Goal: Use online tool/utility: Utilize a website feature to perform a specific function

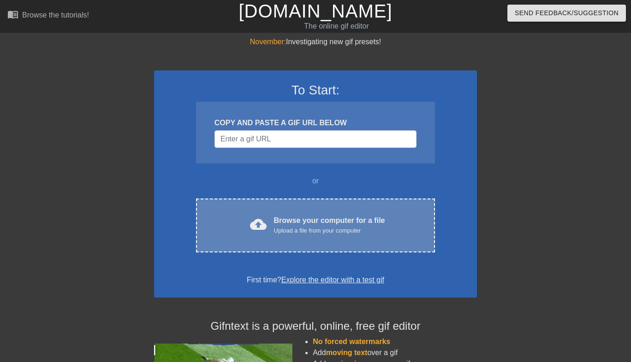
click at [329, 230] on div "Upload a file from your computer" at bounding box center [329, 230] width 111 height 9
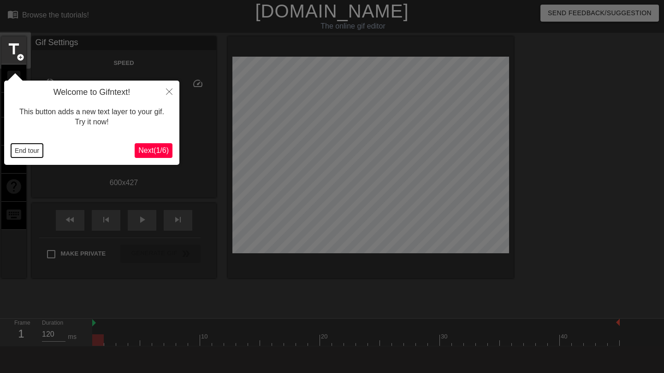
click at [30, 149] on button "End tour" at bounding box center [27, 151] width 32 height 14
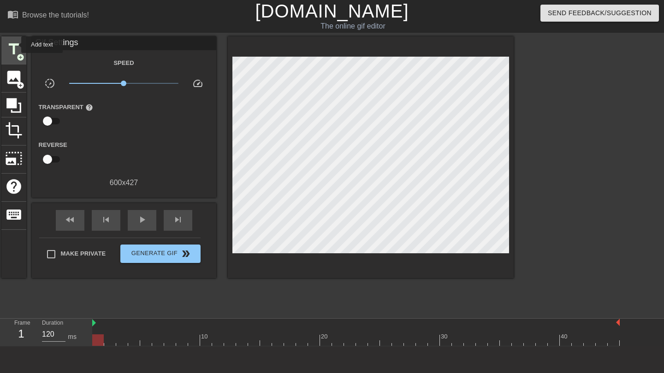
click at [15, 45] on span "title" at bounding box center [14, 50] width 18 height 18
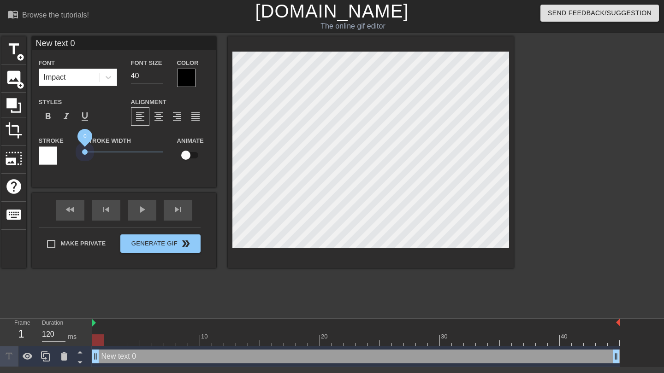
drag, startPoint x: 97, startPoint y: 151, endPoint x: 73, endPoint y: 151, distance: 24.0
click at [73, 151] on div "Stroke Stroke Width 0 Animate" at bounding box center [124, 154] width 184 height 38
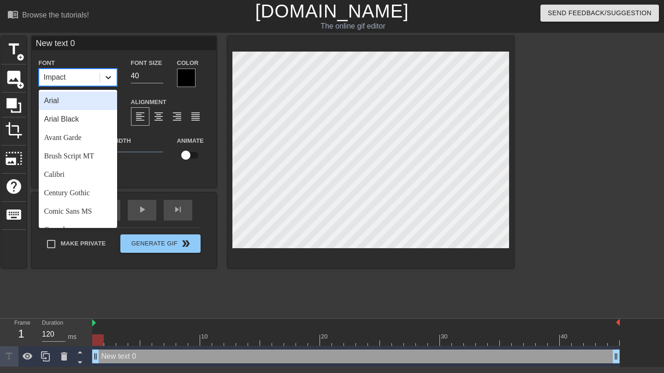
click at [104, 80] on icon at bounding box center [108, 77] width 9 height 9
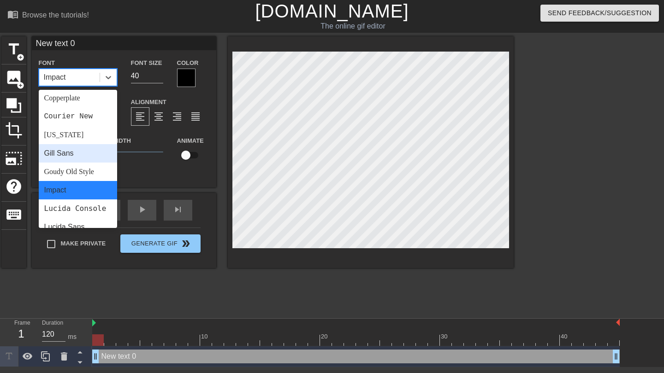
scroll to position [151, 0]
click at [81, 158] on div "Gill Sans" at bounding box center [78, 153] width 78 height 18
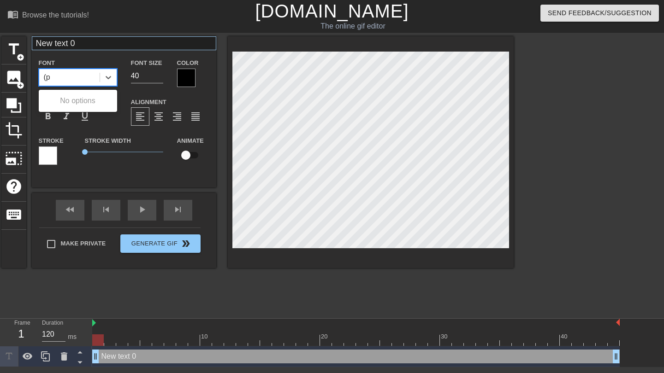
type input "(p"
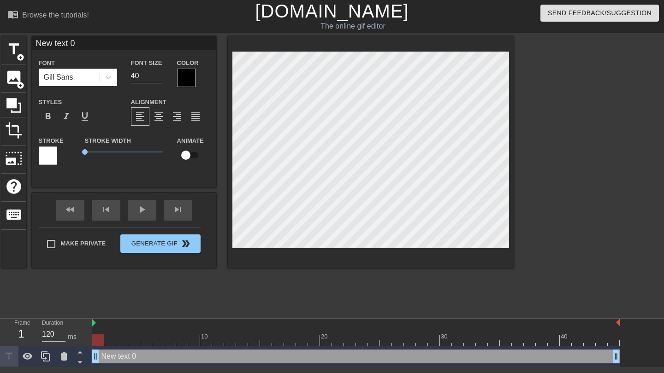
click at [86, 42] on input "New text 0" at bounding box center [124, 43] width 184 height 14
type input "portals to pleasure)"
type textarea "portals to pleasure)"
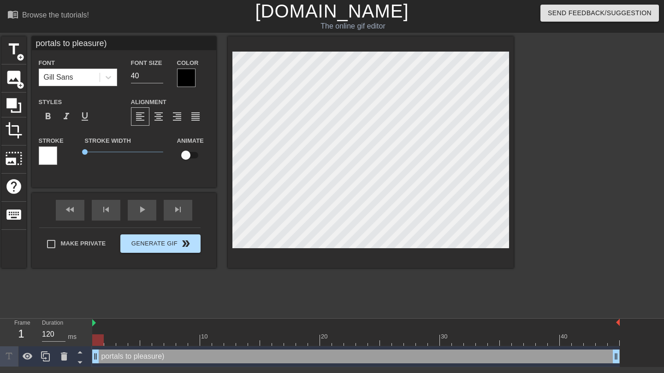
type input "portals to pleasure"
type textarea "portals to pleasure"
type input "yportals to pleasure"
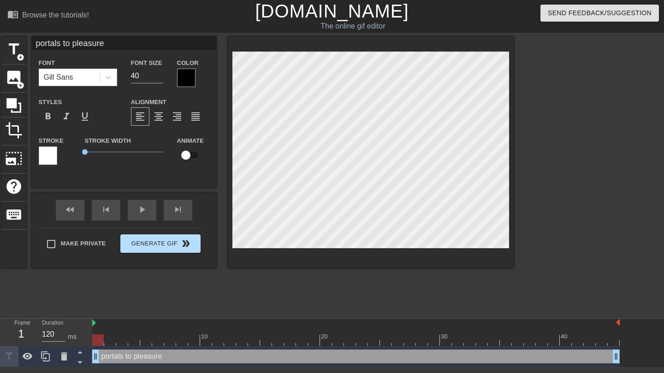
type textarea "yportals to pleasure"
type input "yoportals to pleasure"
type textarea "yoportals to pleasure"
type input "youportals to pleasure"
type textarea "youportals to pleasure"
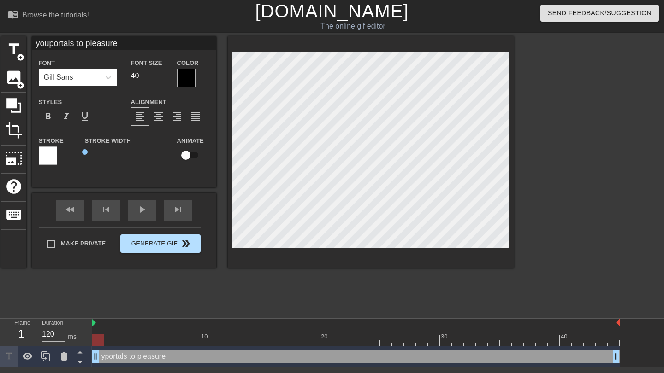
type input "yourportals to pleasure"
type textarea "yourportals to pleasure"
type input "your portals to pleasure"
type textarea "your portals to pleasure"
type input "your hportals to pleasure"
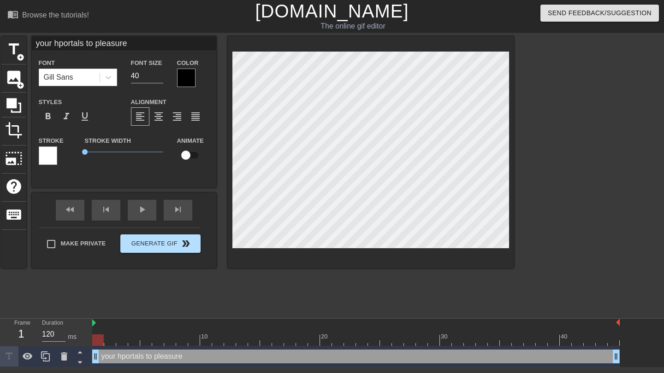
type textarea "your hoportals to pleasure"
type input "your holportals to pleasure"
type textarea "your holportals to pleasure"
type input "your holeportals to pleasure"
type textarea "your holeportals to pleasure"
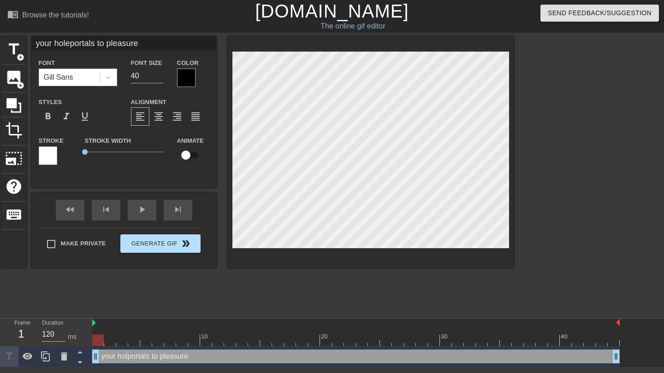
type input "your holesportals to pleasure"
type textarea "your holesportals to pleasure"
type input "your holes portals to pleasure"
type textarea "your holes portals to pleasure"
type input "your holes aportals to pleasure"
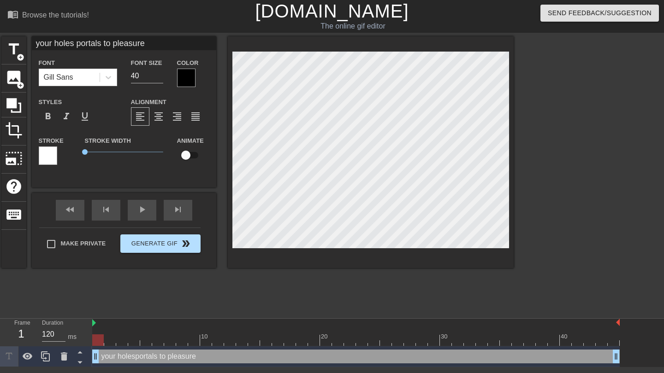
type textarea "your holes aportals to pleasure"
type input "your holes arportals to pleasure"
type textarea "your holes arportals to pleasure"
type input "your holes areportals to pleasure"
type textarea "your holes areportals to pleasure"
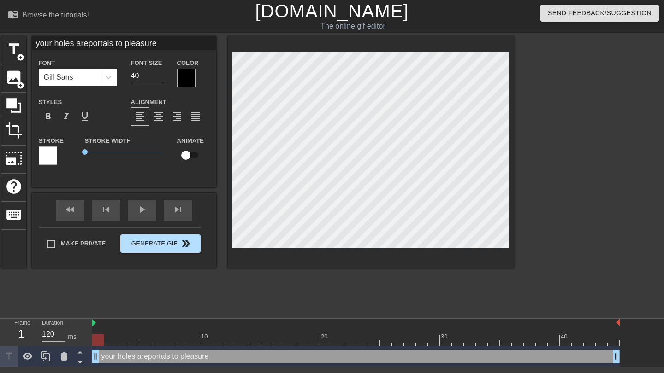
type input "your holes are portals to pleasure"
type textarea "your holes are portals to pleasure"
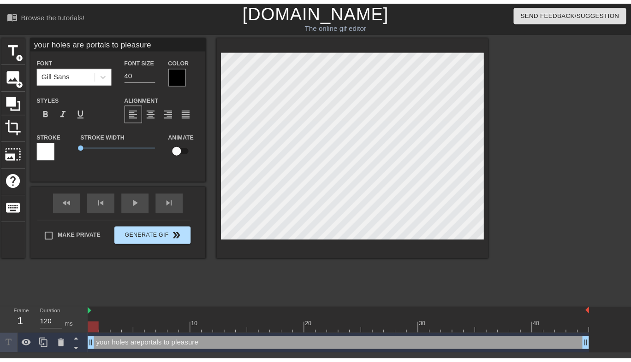
scroll to position [0, 3]
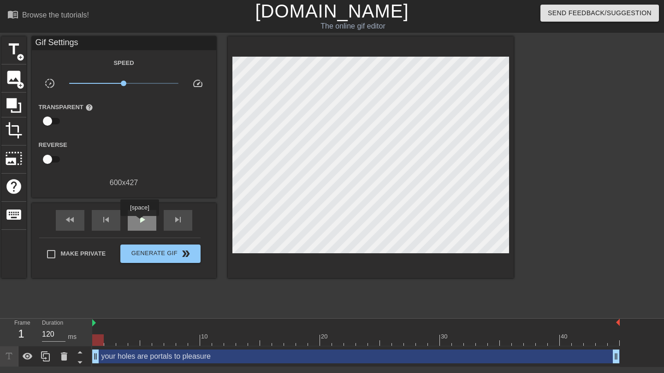
click at [141, 223] on span "play_arrow" at bounding box center [141, 219] width 11 height 11
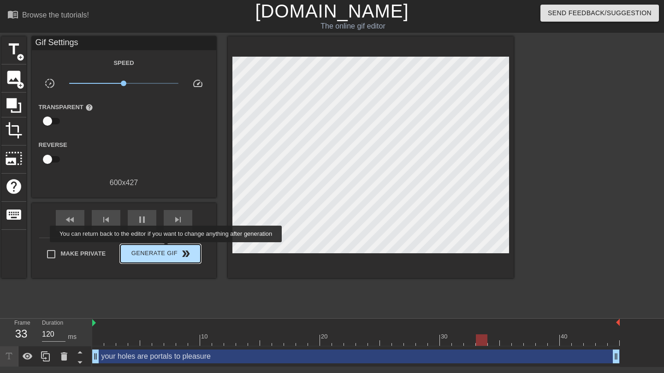
click at [172, 249] on span "Generate Gif double_arrow" at bounding box center [160, 253] width 72 height 11
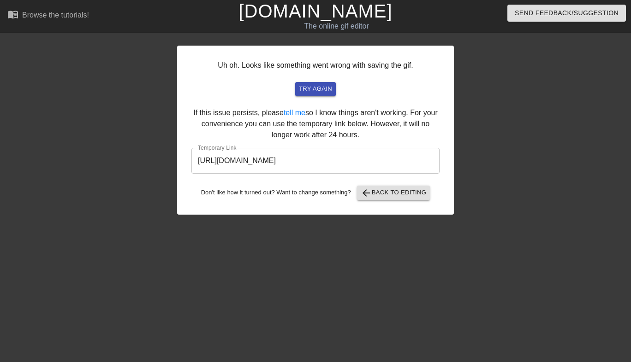
click at [343, 165] on input "[URL][DOMAIN_NAME]" at bounding box center [315, 161] width 248 height 26
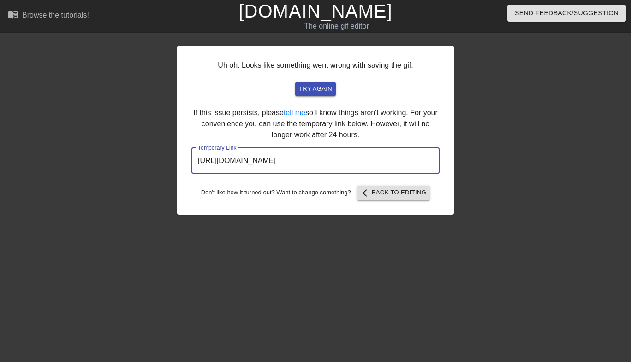
click at [343, 165] on input "[URL][DOMAIN_NAME]" at bounding box center [315, 161] width 248 height 26
